Goal: Information Seeking & Learning: Find specific fact

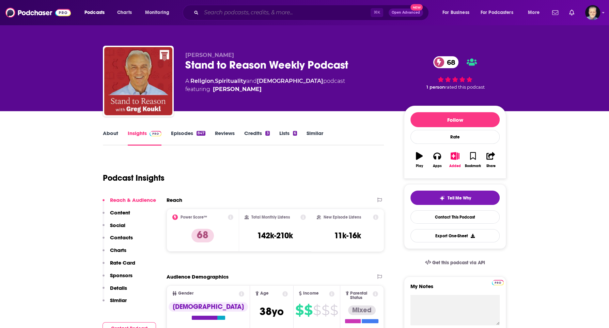
click at [224, 10] on input "Search podcasts, credits, & more..." at bounding box center [285, 12] width 169 height 11
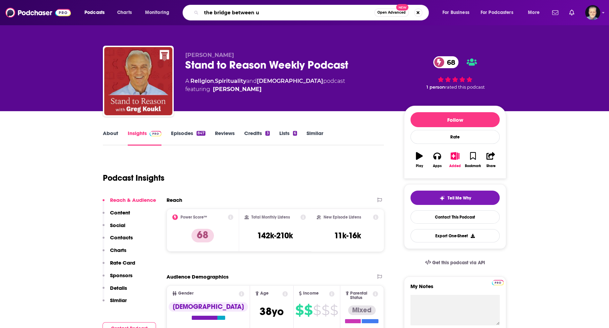
type input "the bridge between [GEOGRAPHIC_DATA]"
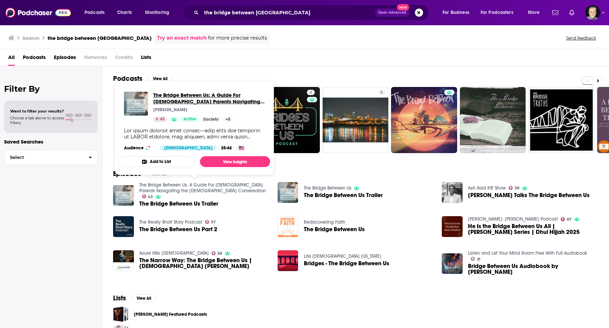
click at [169, 97] on span "The Bridge Between Us: A Guide For [DEMOGRAPHIC_DATA] Parents Navigating the [D…" at bounding box center [208, 98] width 111 height 13
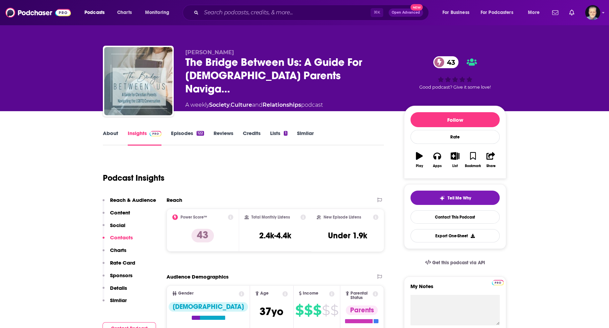
click at [190, 135] on link "Episodes 122" at bounding box center [187, 138] width 33 height 16
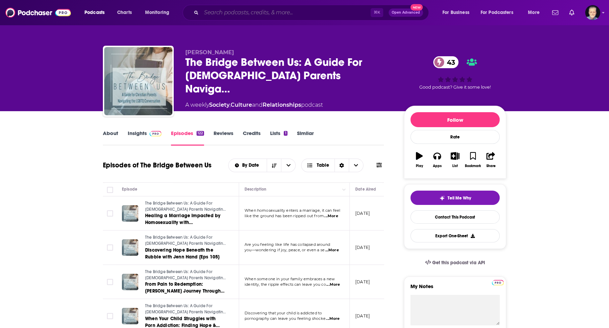
click at [261, 12] on input "Search podcasts, credits, & more..." at bounding box center [285, 12] width 169 height 11
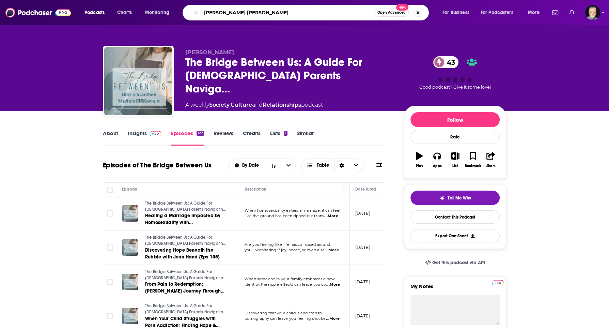
type input "[PERSON_NAME] [PERSON_NAME]"
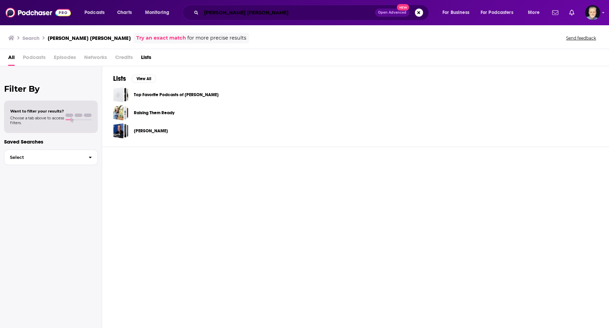
click at [318, 11] on input "[PERSON_NAME] [PERSON_NAME]" at bounding box center [288, 12] width 174 height 11
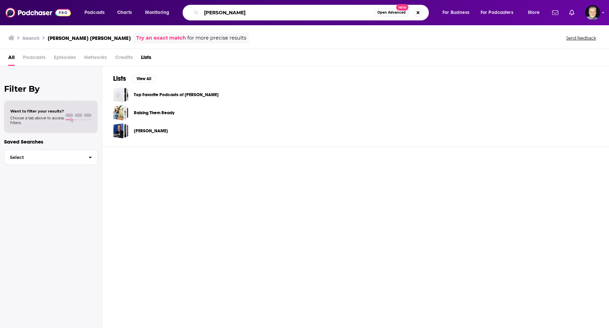
type input "[PERSON_NAME]"
